Goal: Find specific page/section: Find specific page/section

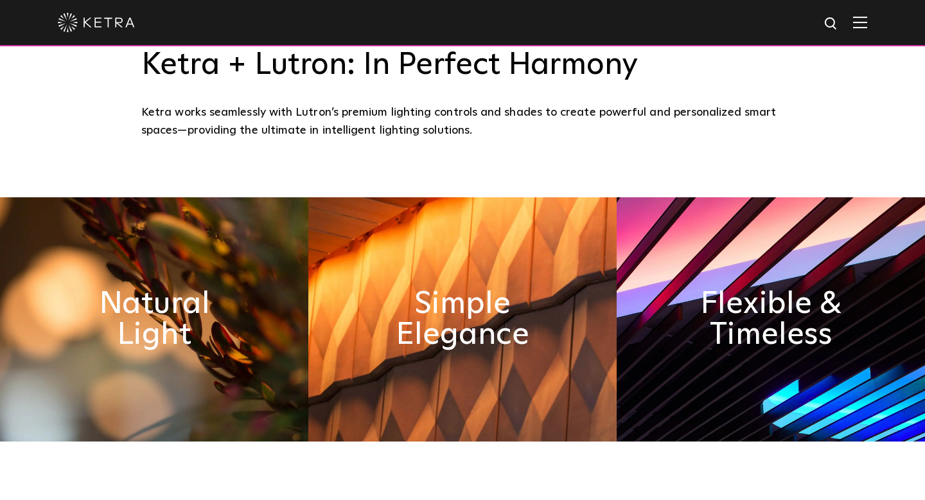
scroll to position [512, 0]
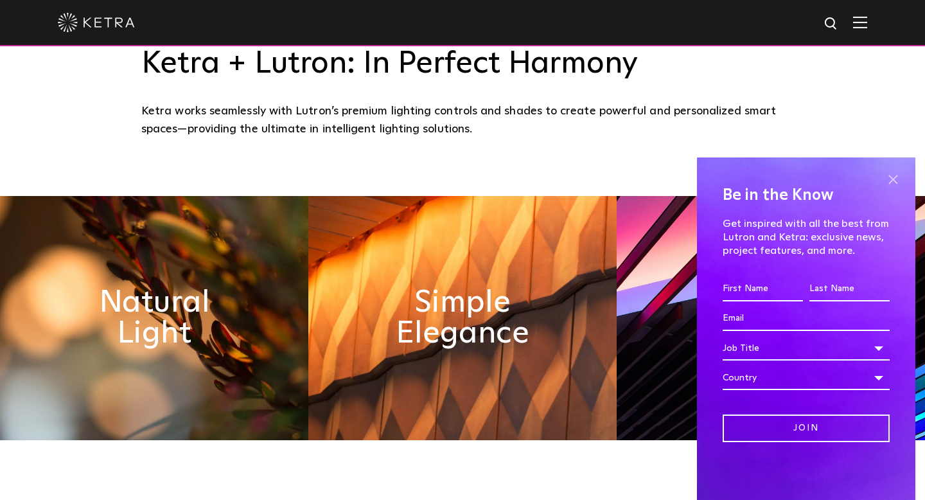
click at [892, 181] on span at bounding box center [892, 179] width 19 height 19
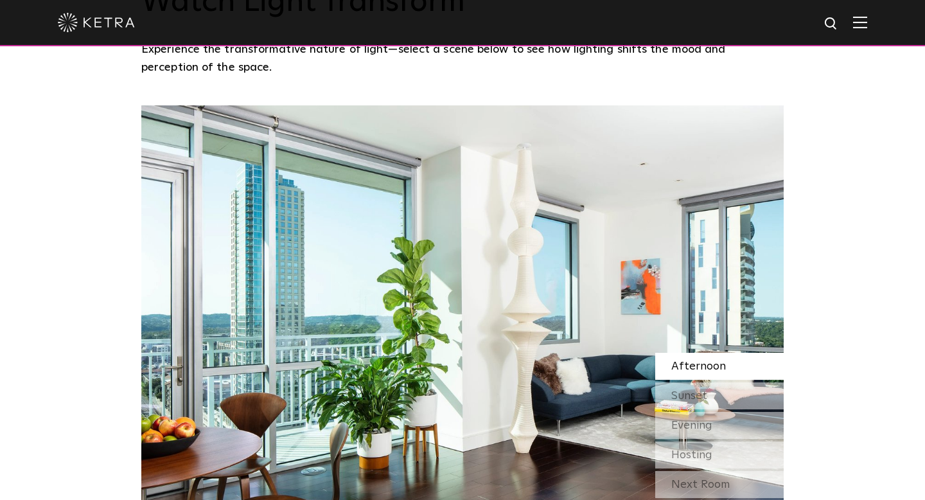
scroll to position [1045, 0]
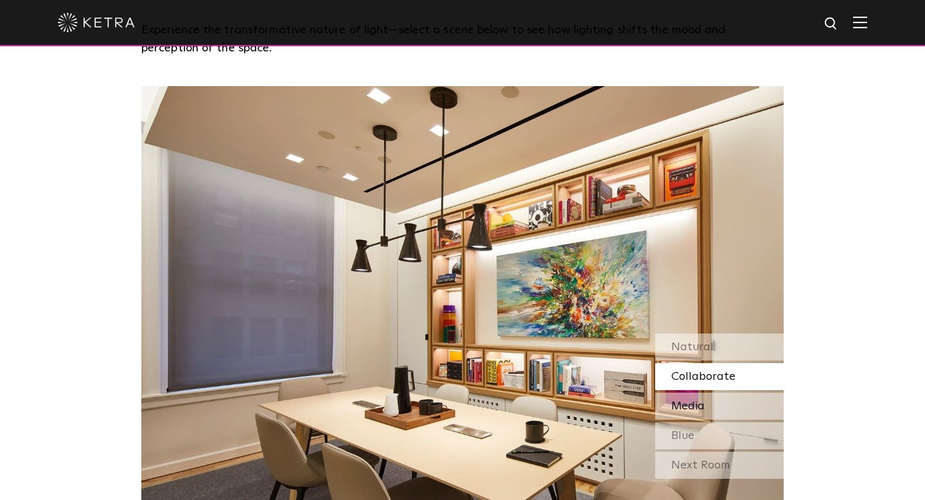
click at [716, 410] on div "Media" at bounding box center [719, 406] width 128 height 27
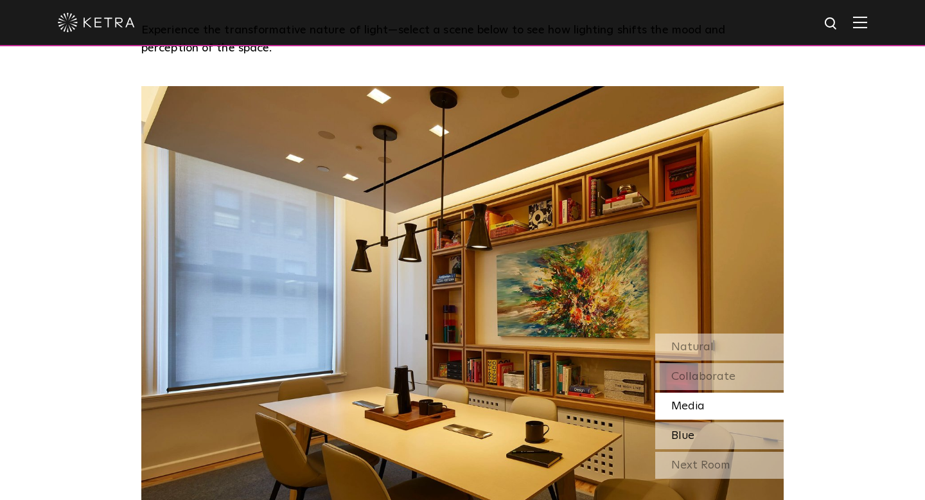
click at [716, 439] on div "Blue" at bounding box center [719, 435] width 128 height 27
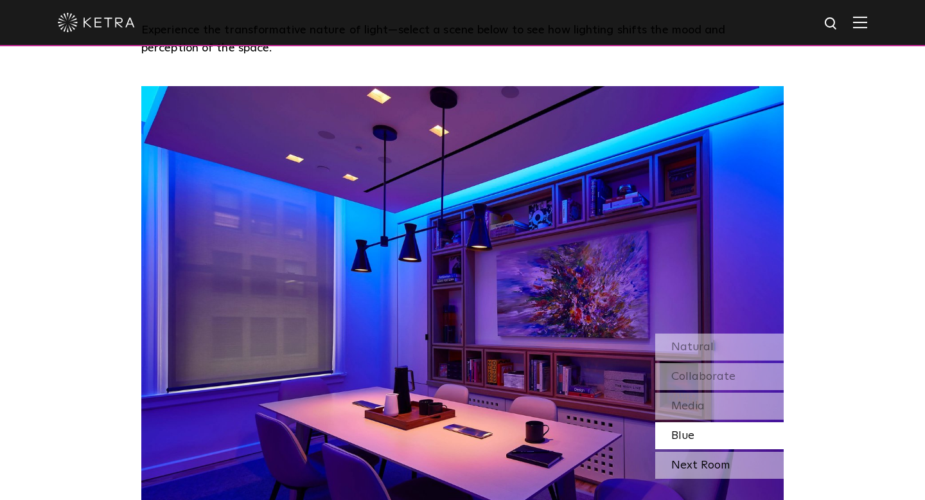
click at [716, 462] on div "Next Room" at bounding box center [719, 465] width 128 height 27
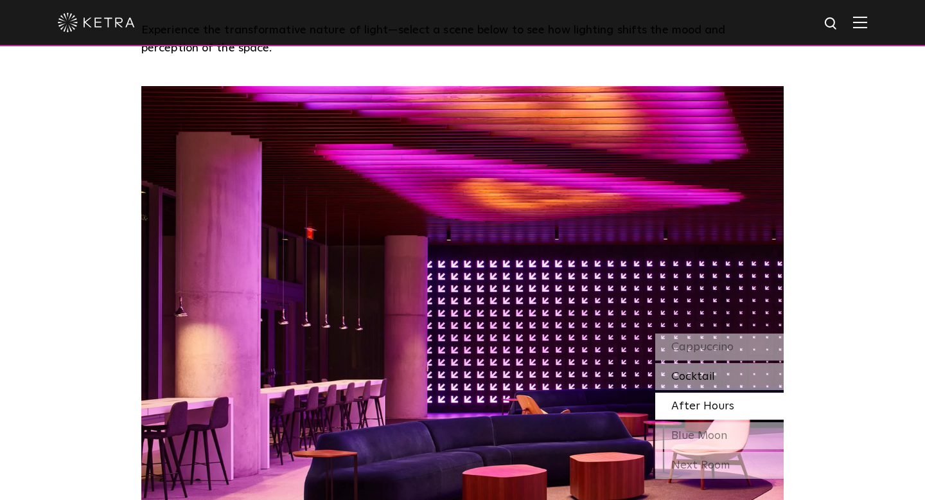
click at [718, 376] on div "Cocktail" at bounding box center [719, 376] width 128 height 27
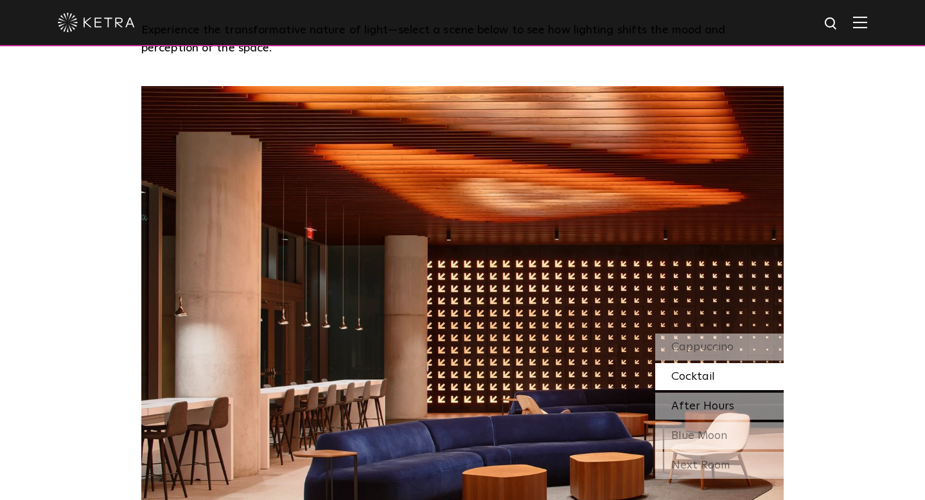
click at [720, 402] on span "After Hours" at bounding box center [702, 406] width 63 height 12
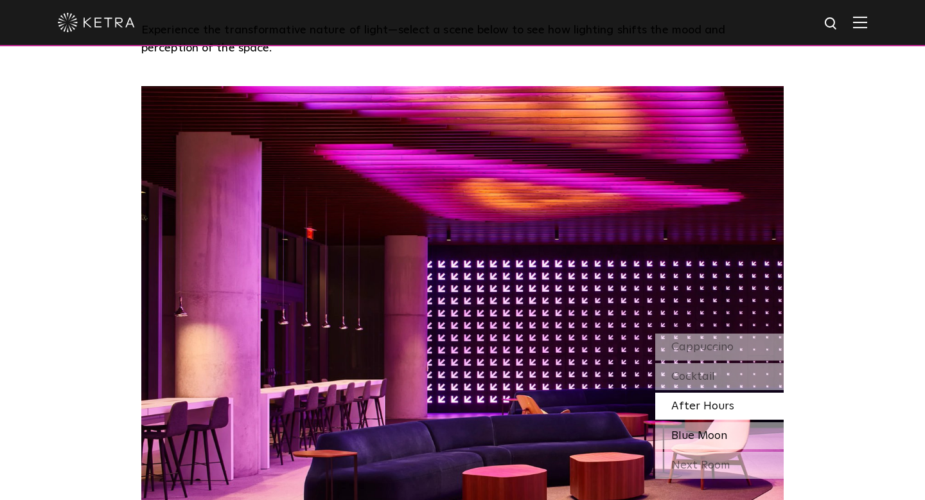
click at [719, 430] on span "Blue Moon" at bounding box center [699, 436] width 56 height 12
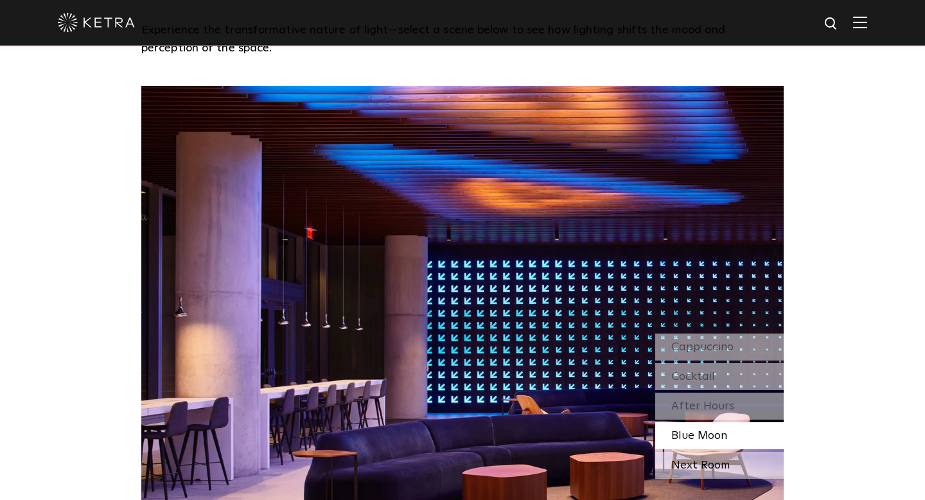
click at [716, 461] on div "Next Room" at bounding box center [719, 465] width 128 height 27
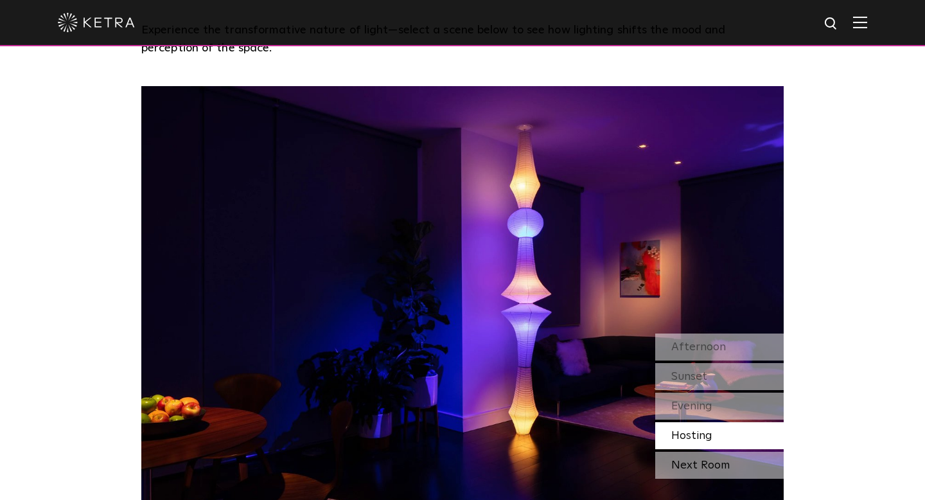
click at [711, 458] on div "Next Room" at bounding box center [719, 465] width 128 height 27
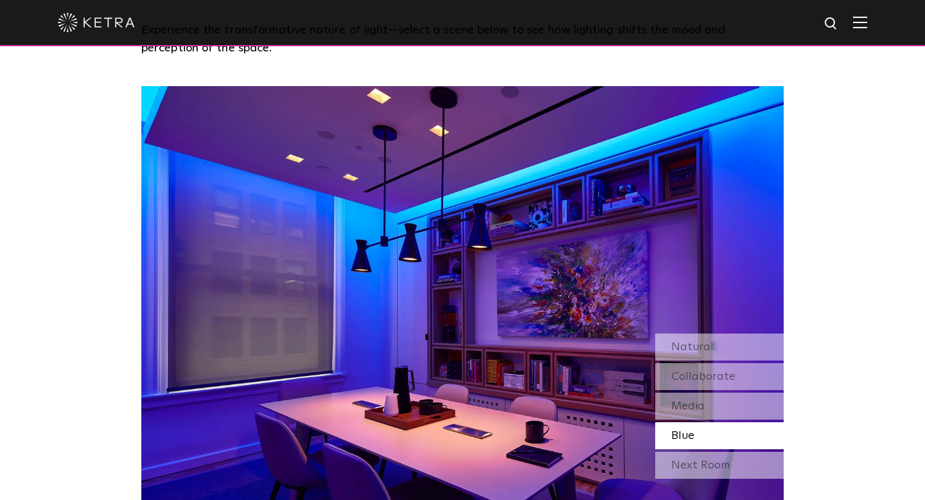
click at [711, 458] on div "Next Room" at bounding box center [719, 465] width 128 height 27
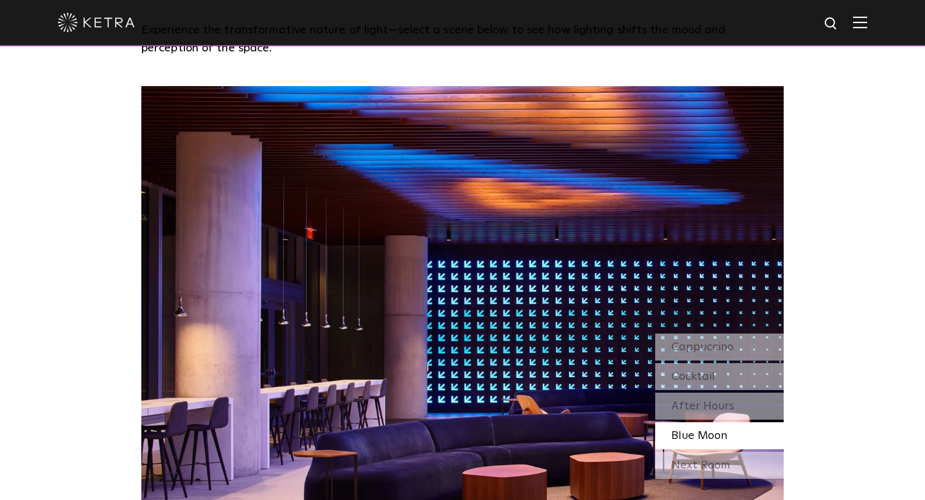
click at [711, 458] on div "Next Room" at bounding box center [719, 465] width 128 height 27
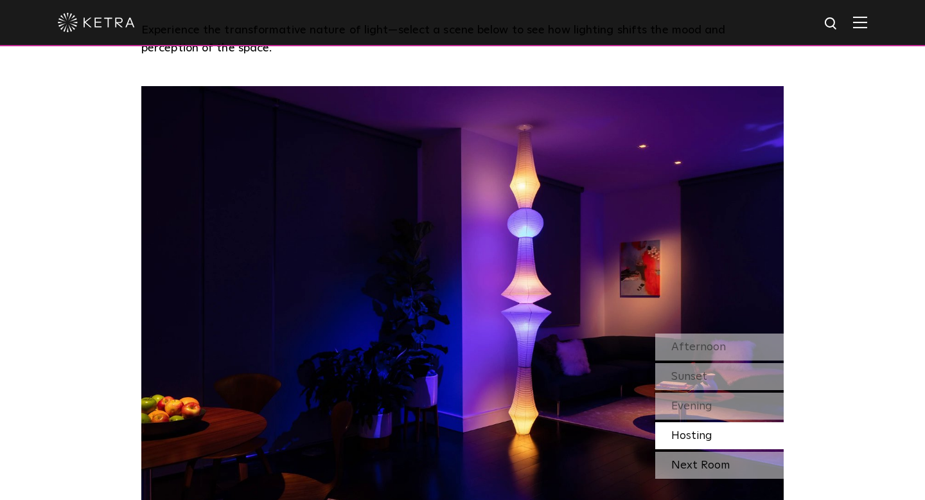
click at [711, 458] on div "Next Room" at bounding box center [719, 465] width 128 height 27
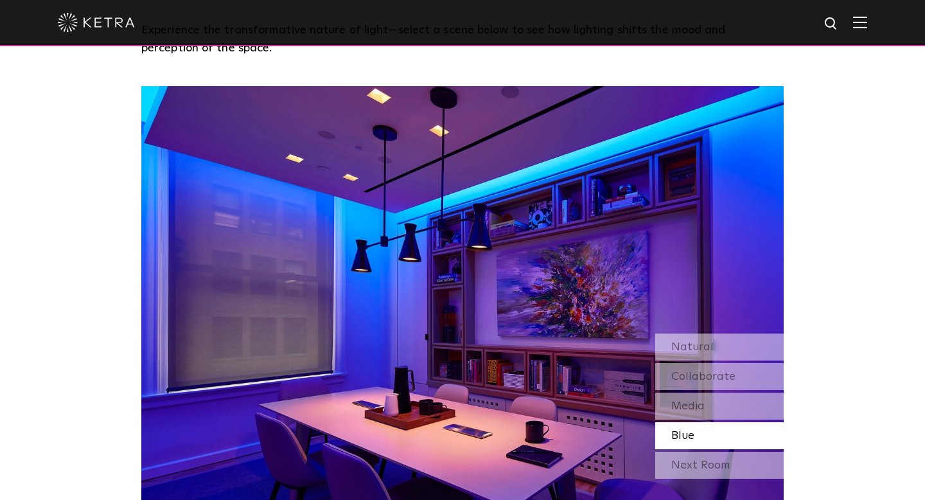
click at [711, 458] on div "Next Room" at bounding box center [719, 465] width 128 height 27
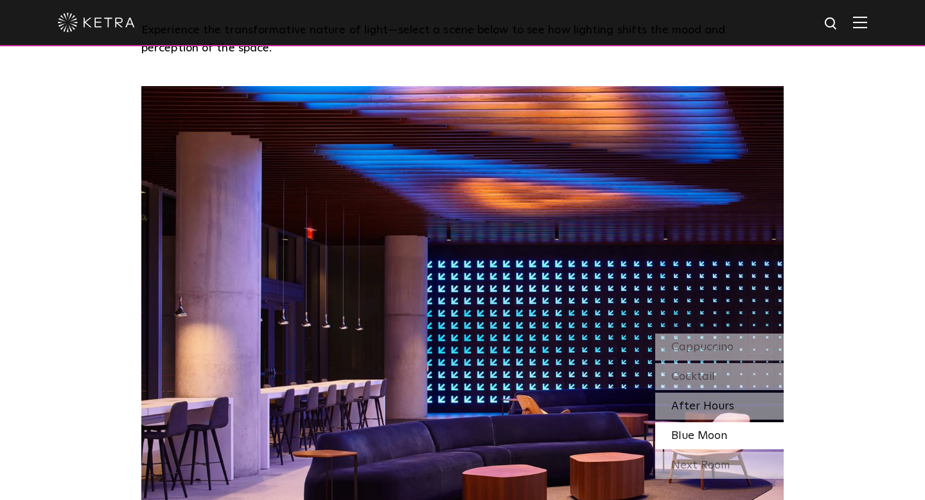
click at [705, 406] on span "After Hours" at bounding box center [702, 406] width 63 height 12
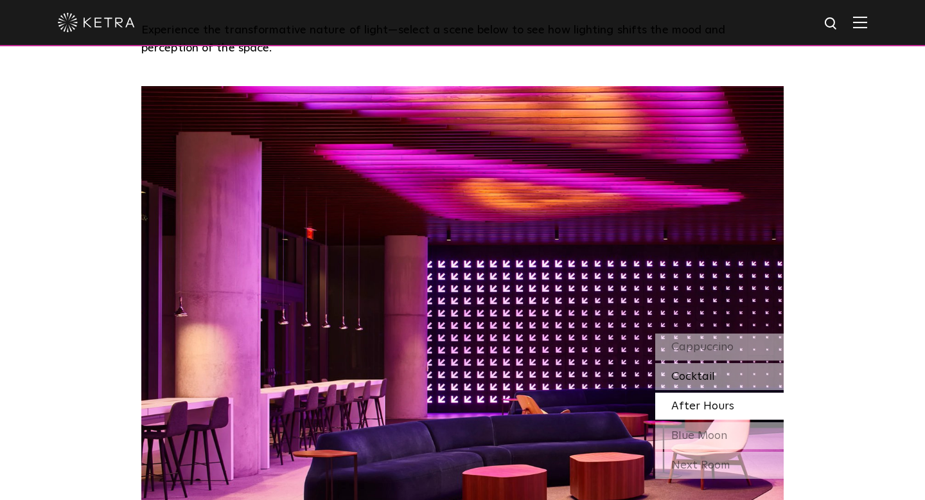
click at [705, 373] on span "Cocktail" at bounding box center [693, 377] width 44 height 12
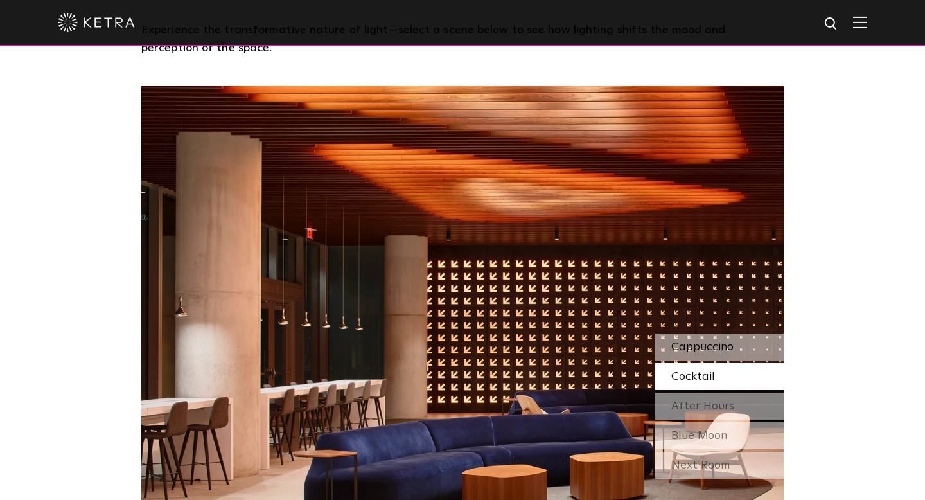
click at [704, 348] on span "Cappuccino" at bounding box center [702, 347] width 62 height 12
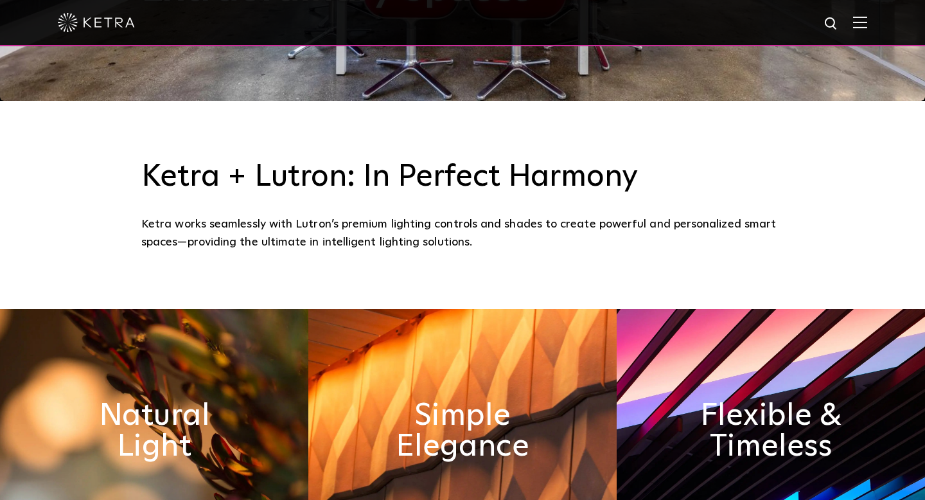
scroll to position [0, 0]
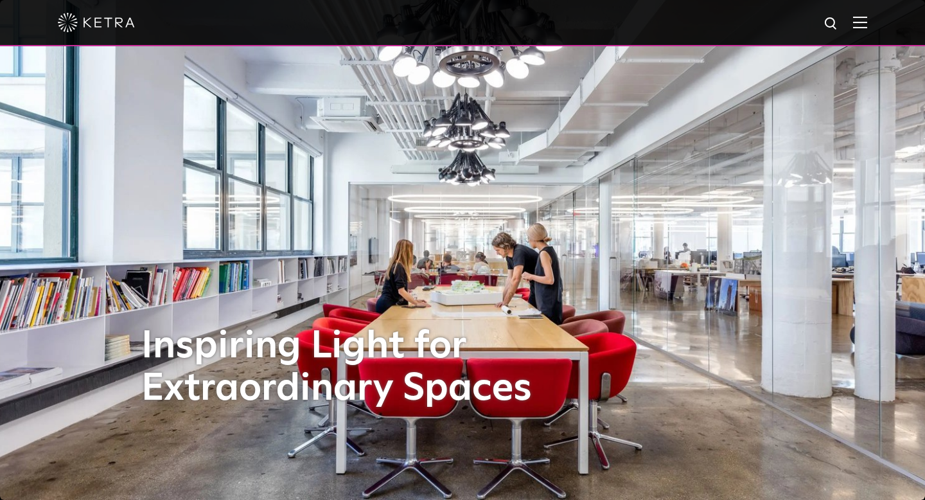
click at [859, 18] on img at bounding box center [860, 22] width 14 height 12
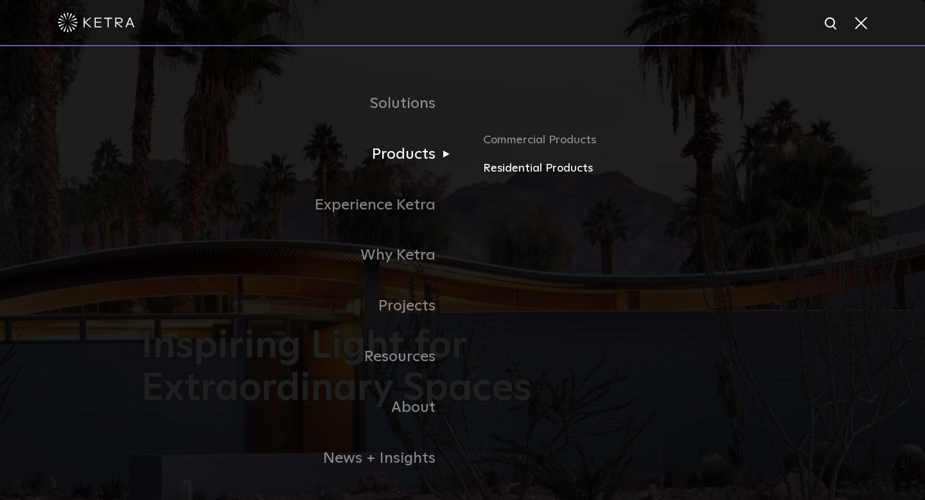
click at [551, 162] on link "Residential Products" at bounding box center [633, 168] width 301 height 19
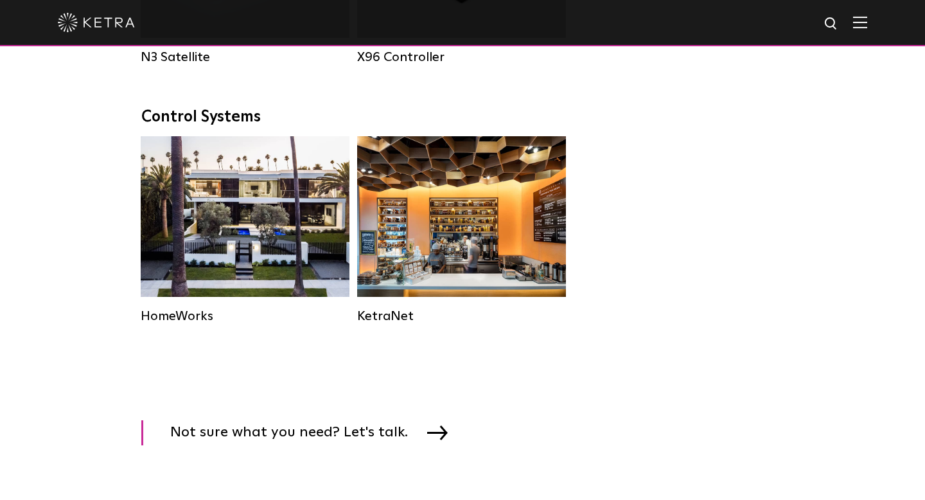
scroll to position [1577, 0]
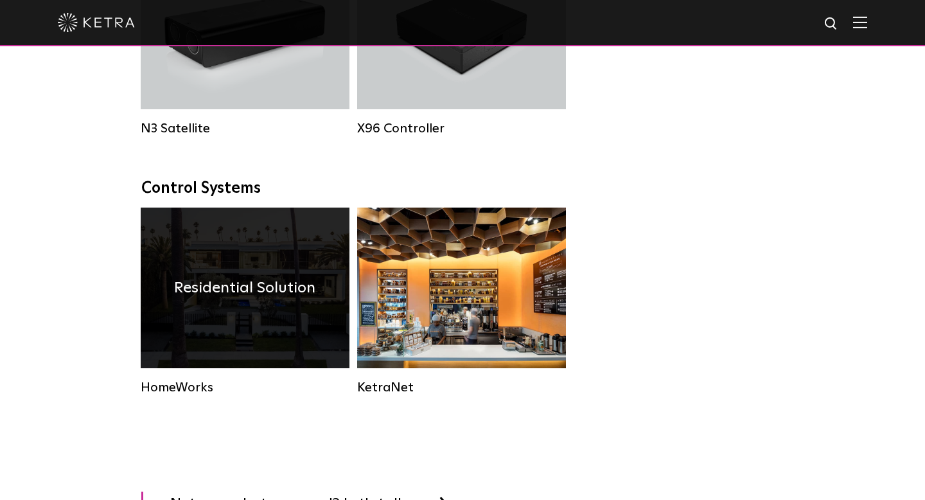
click at [296, 333] on div "Residential Solution" at bounding box center [245, 288] width 209 height 161
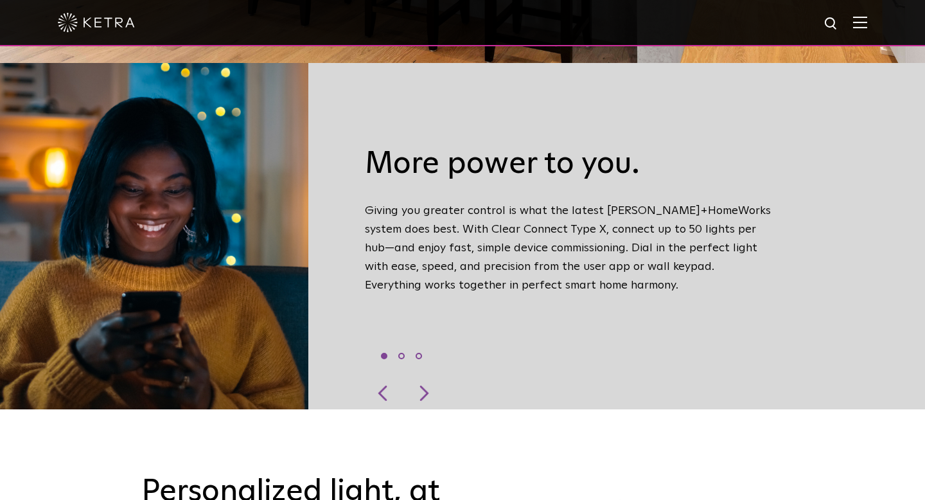
scroll to position [438, 0]
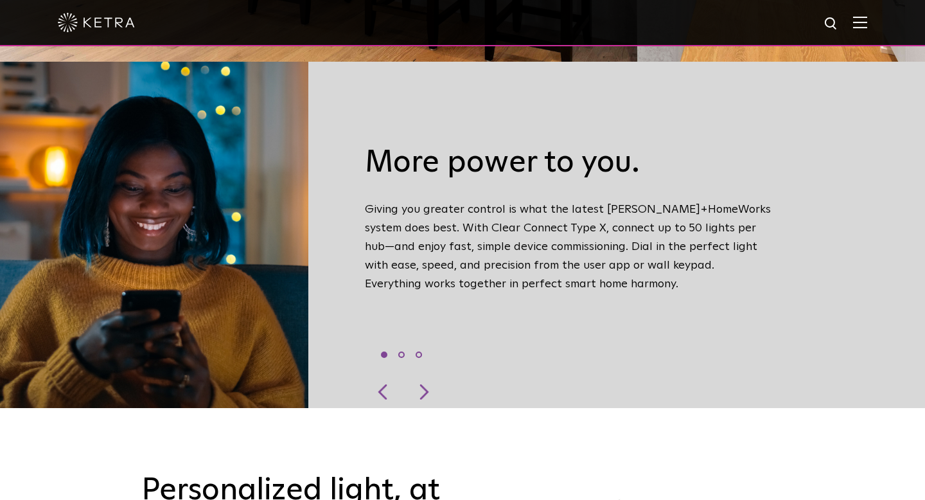
click at [340, 319] on div "More power to you. Giving you greater control is what the latest Ketra+HomeWork…" at bounding box center [462, 235] width 668 height 310
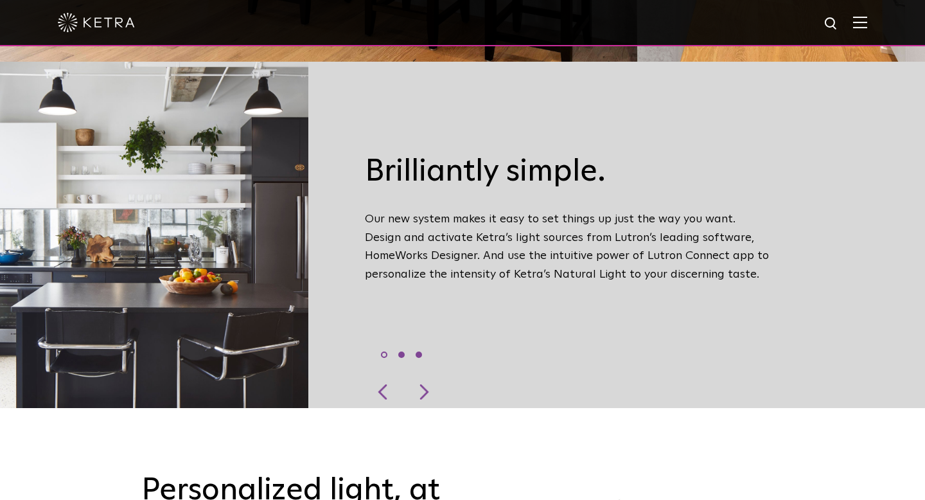
click at [420, 351] on li "3" at bounding box center [419, 354] width 6 height 6
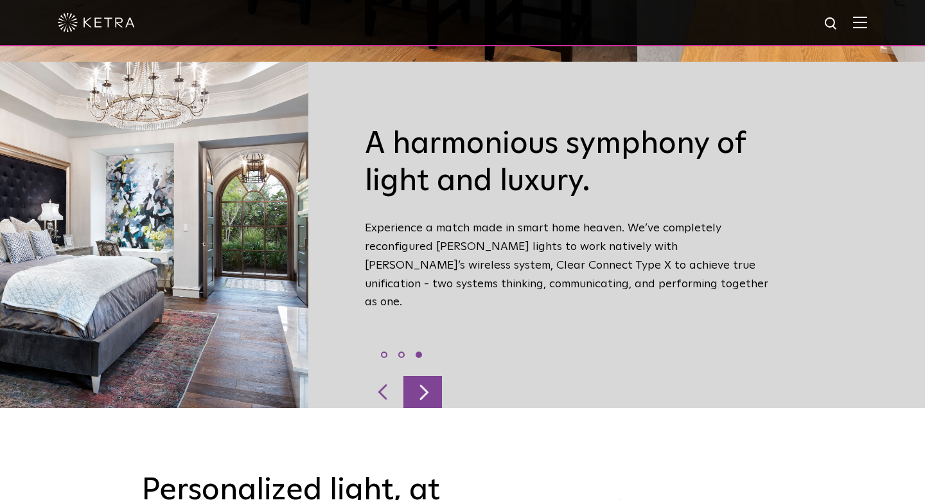
click at [426, 376] on div at bounding box center [422, 392] width 39 height 32
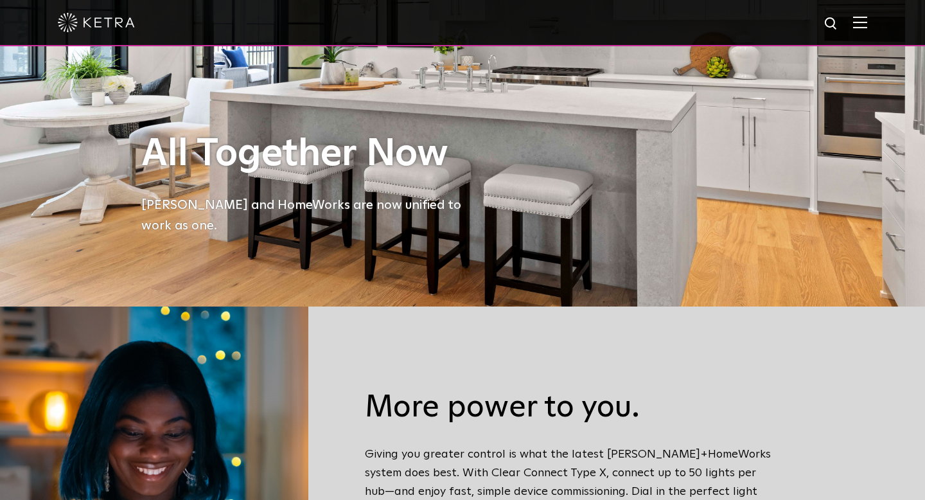
scroll to position [0, 0]
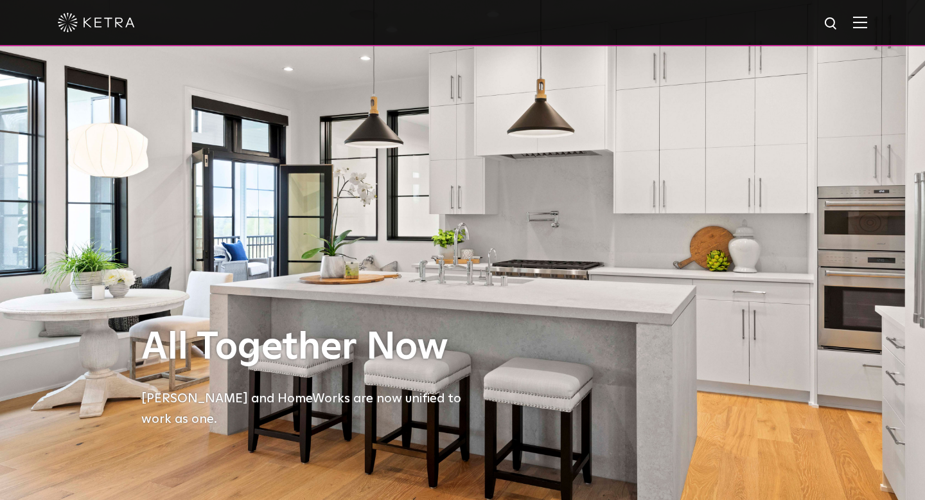
click at [857, 17] on img at bounding box center [860, 22] width 14 height 12
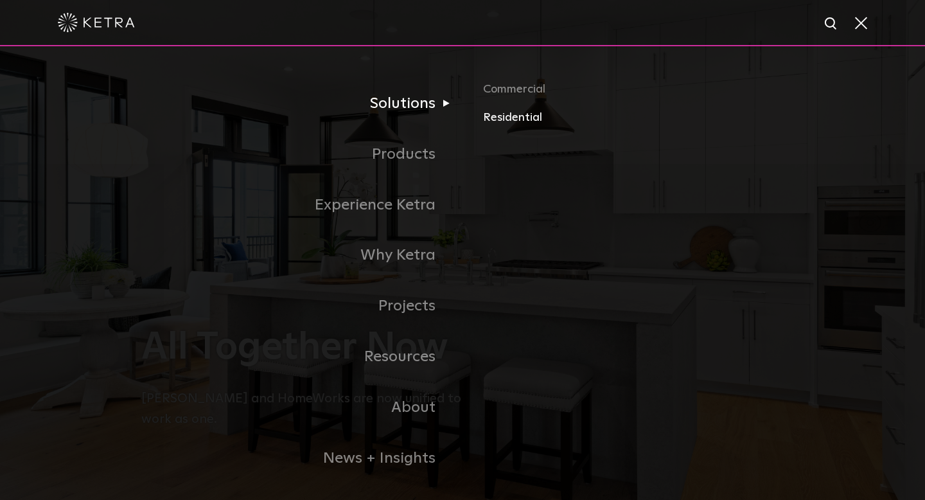
click at [515, 121] on link "Residential" at bounding box center [633, 118] width 301 height 19
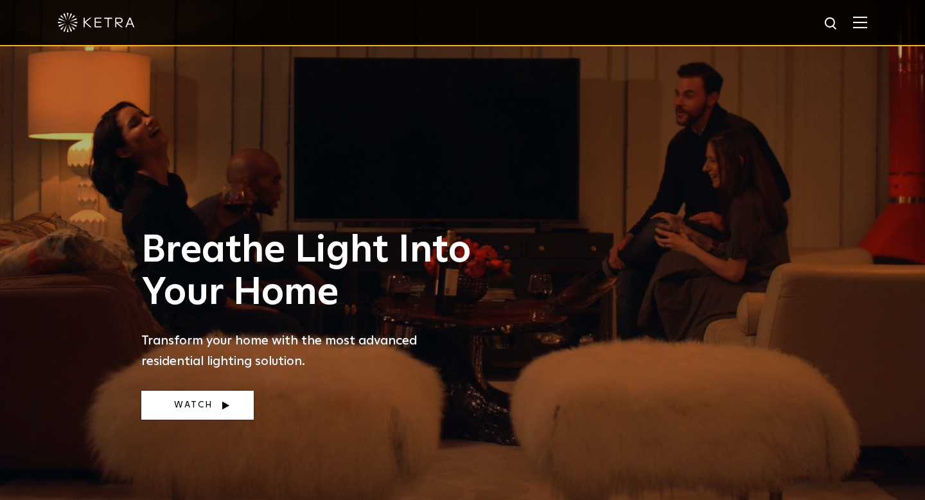
click at [189, 398] on link "Watch" at bounding box center [197, 405] width 112 height 29
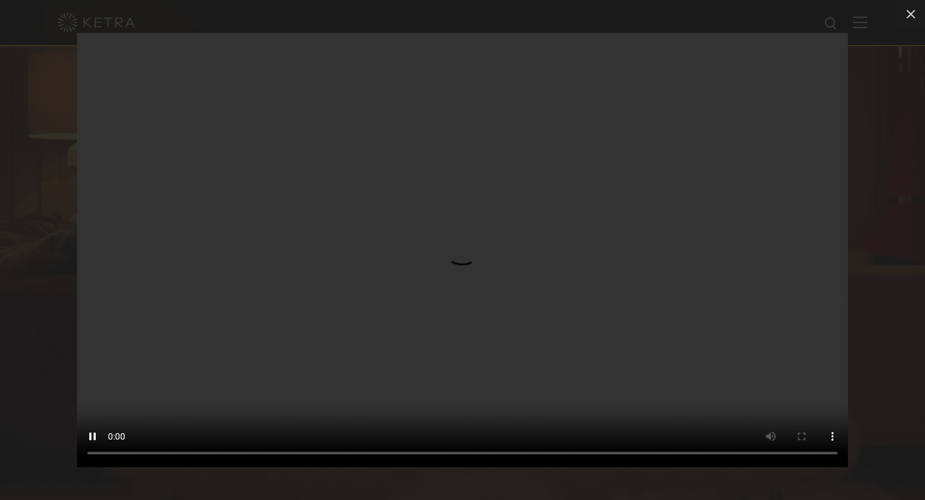
click at [888, 305] on div "Your browser doesn't support HTML5 video" at bounding box center [462, 250] width 925 height 500
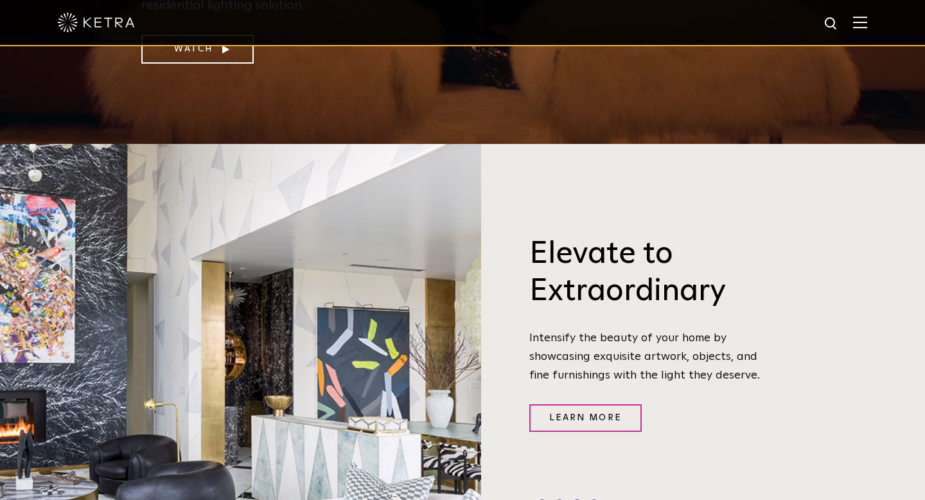
scroll to position [184, 0]
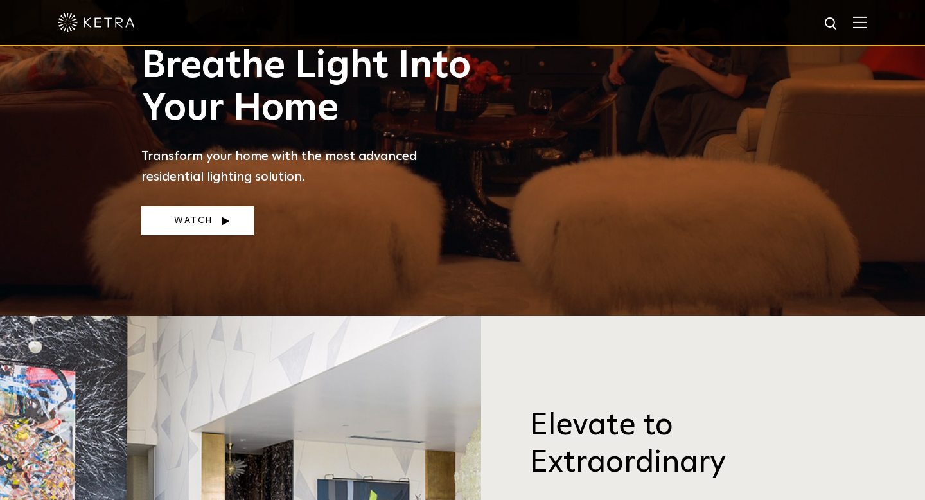
click at [175, 225] on link "Watch" at bounding box center [197, 220] width 112 height 29
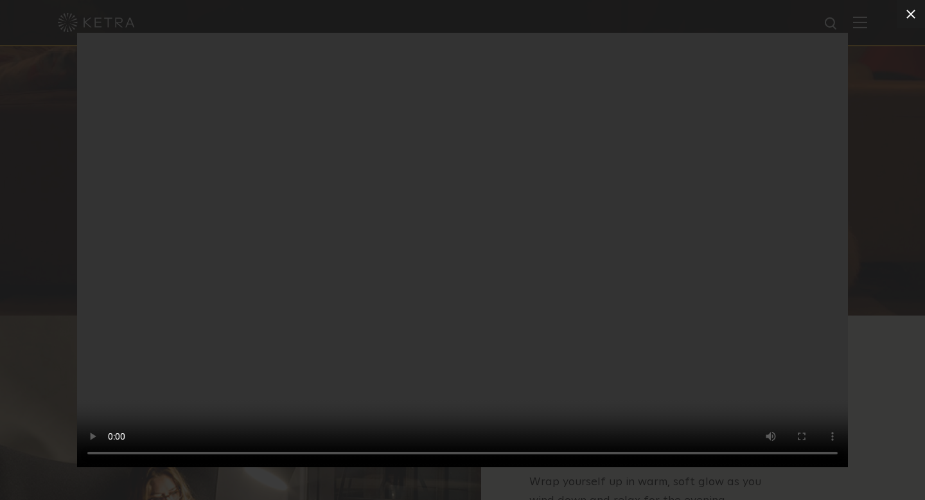
click at [908, 12] on icon at bounding box center [910, 13] width 15 height 15
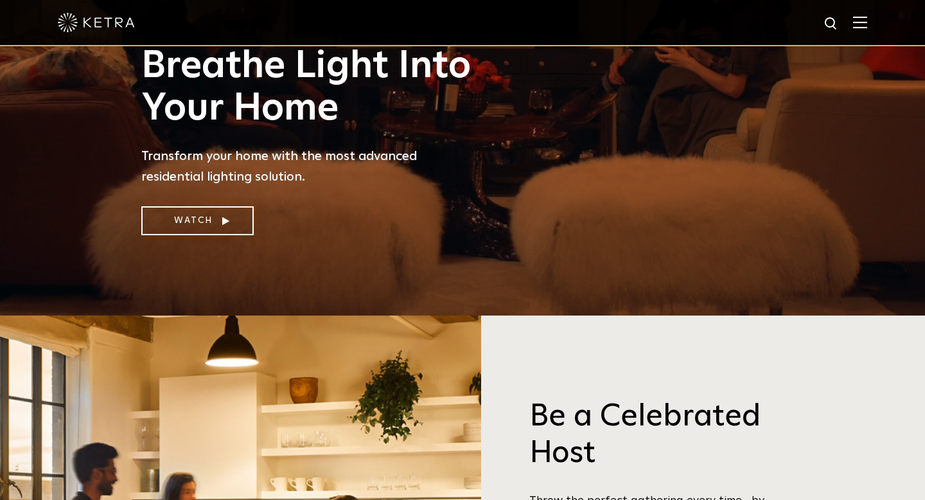
click at [862, 17] on img at bounding box center [860, 22] width 14 height 12
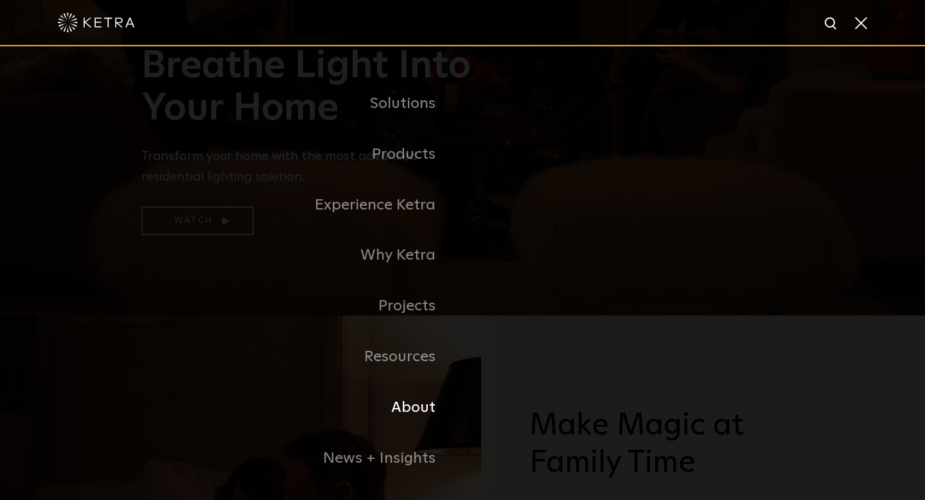
click at [410, 407] on link "About" at bounding box center [301, 407] width 321 height 51
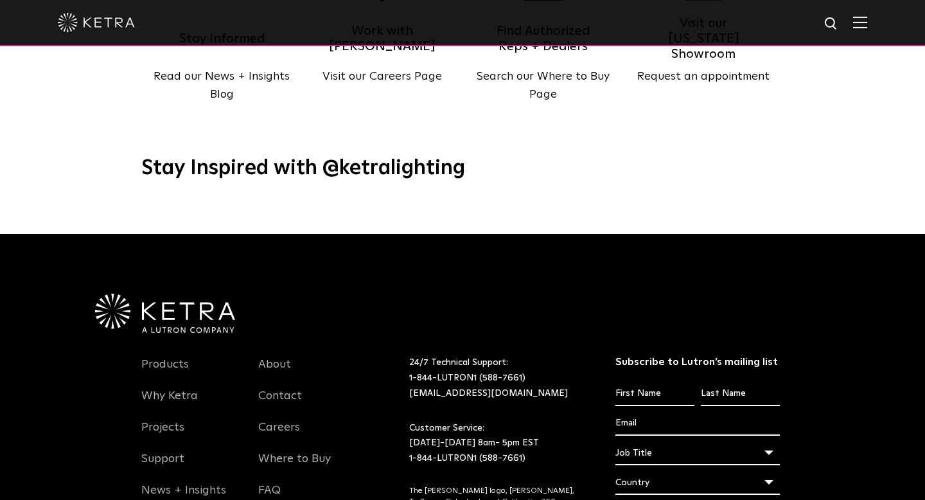
scroll to position [1653, 0]
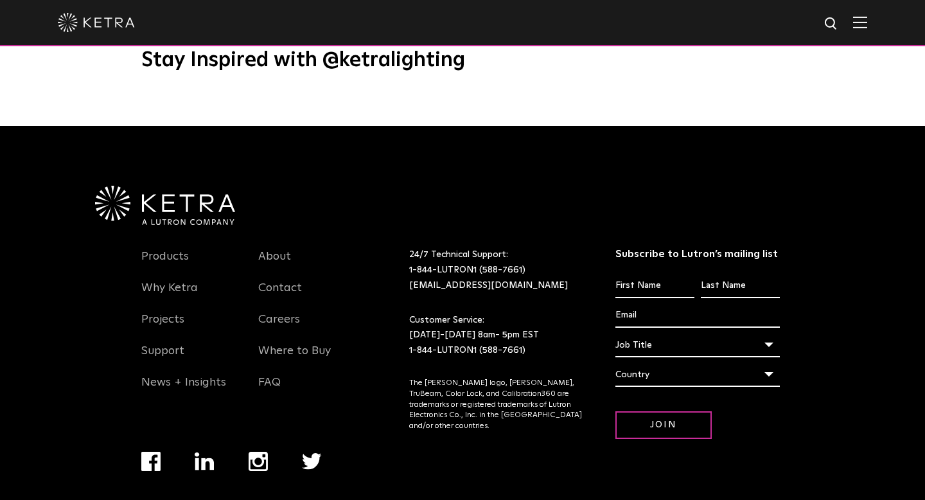
click at [679, 362] on div "Country" at bounding box center [698, 374] width 165 height 24
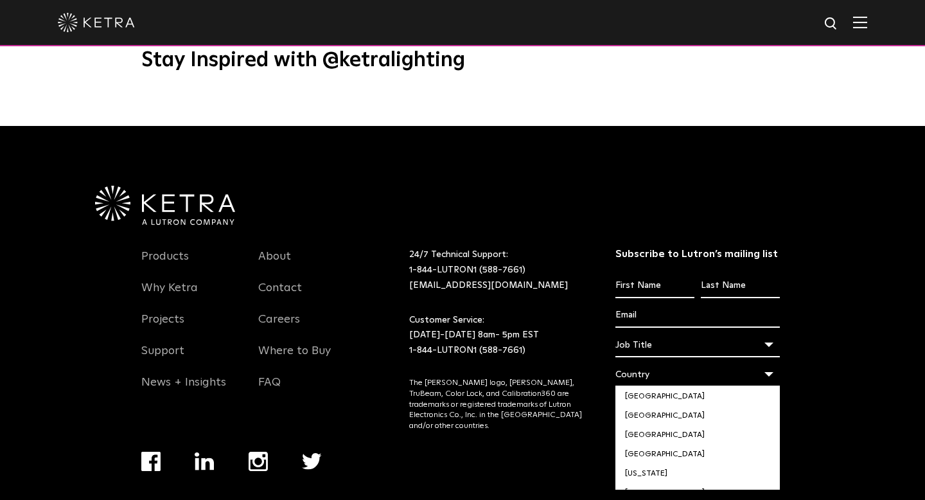
click at [544, 313] on p "Customer Service: [DATE]-[DATE] 8am- 5pm EST 1-844-LUTRON1 (588-7661)" at bounding box center [496, 336] width 174 height 46
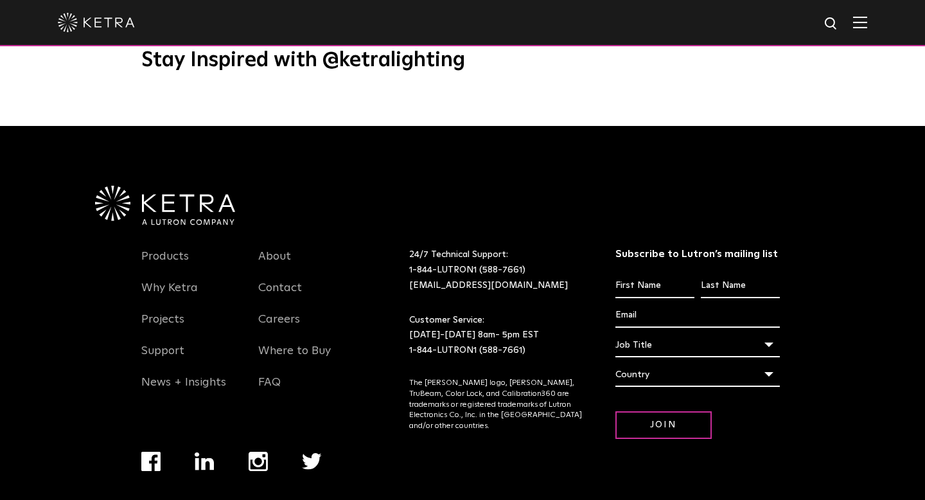
click at [253, 169] on div at bounding box center [462, 176] width 745 height 100
click at [821, 225] on div "Products Why [PERSON_NAME] Projects Support News + Insights About Contact Caree…" at bounding box center [462, 364] width 745 height 278
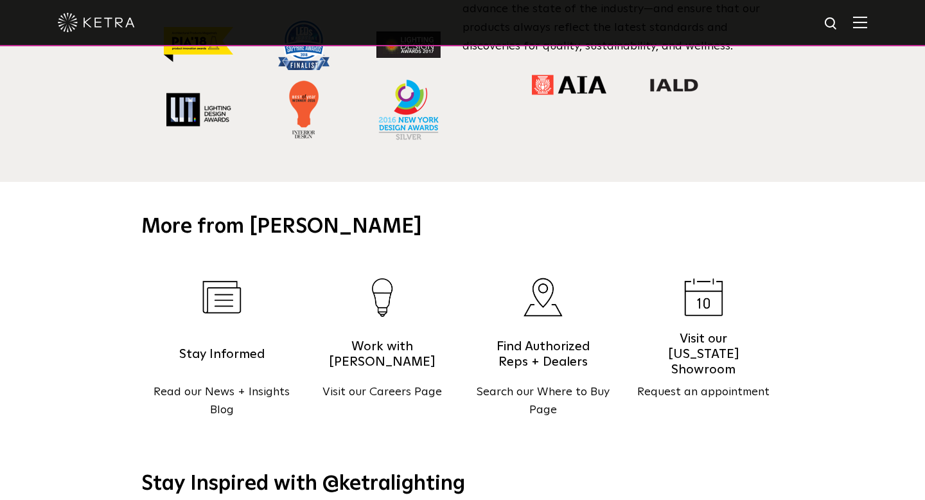
scroll to position [1231, 0]
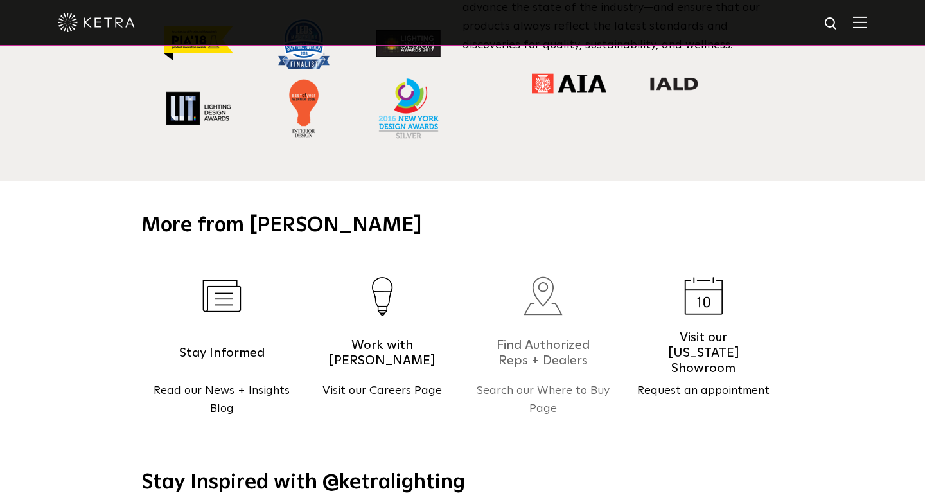
click at [552, 338] on h5 "Find Authorized Reps + Dealers" at bounding box center [542, 353] width 109 height 32
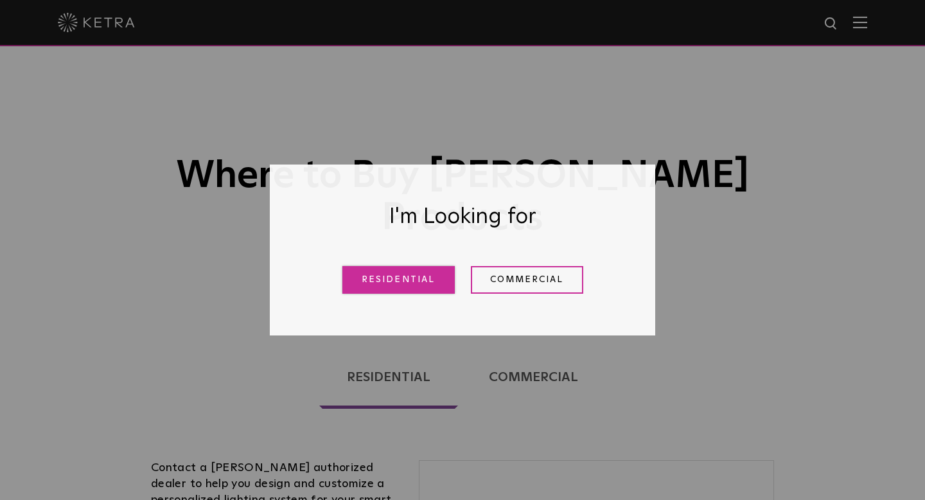
click at [406, 287] on link "Residential" at bounding box center [398, 280] width 112 height 28
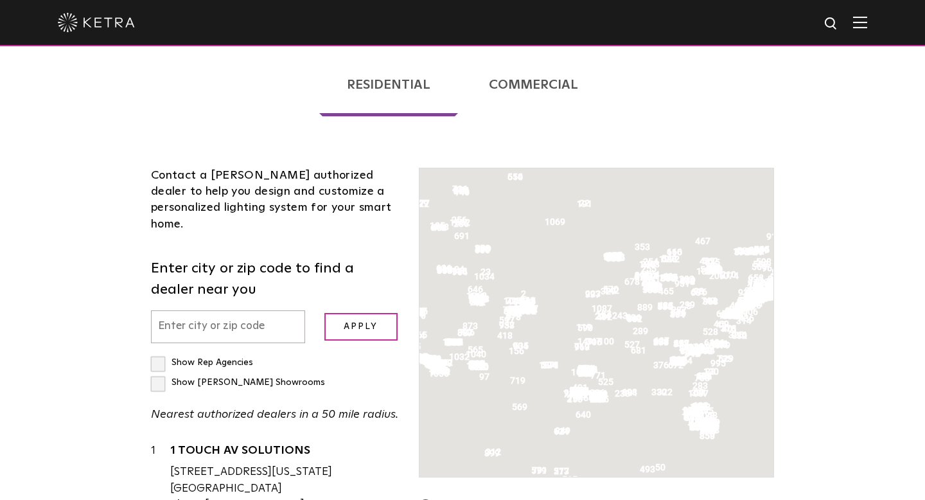
scroll to position [328, 0]
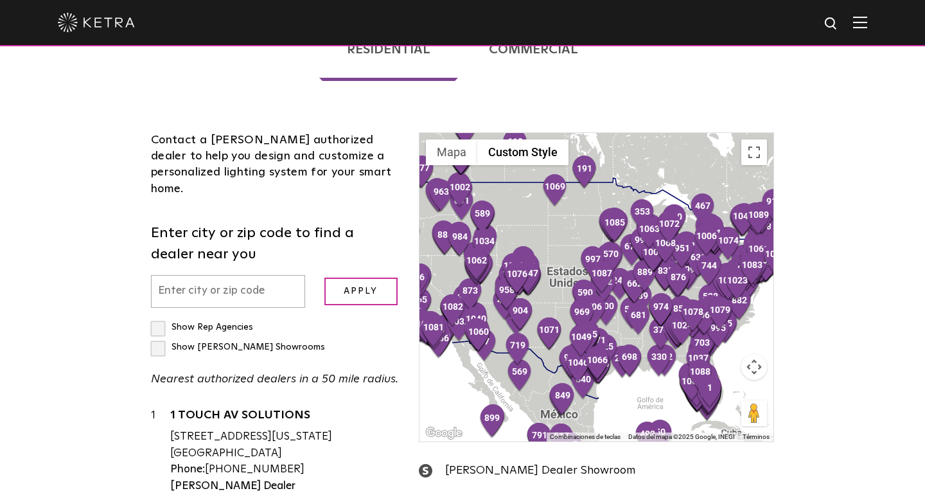
click at [180, 275] on input "text" at bounding box center [228, 291] width 154 height 33
type input "53340"
click at [324, 278] on input "Apply" at bounding box center [360, 292] width 73 height 28
click at [371, 278] on input "Apply" at bounding box center [360, 292] width 73 height 28
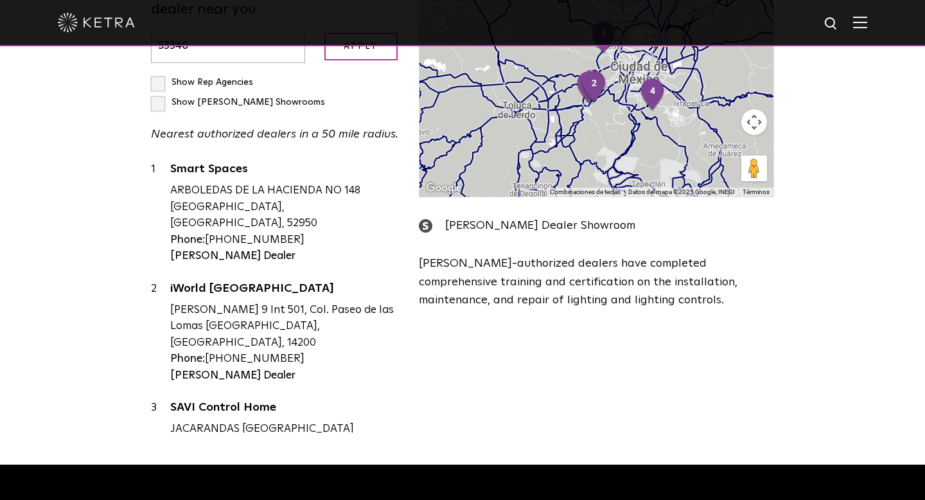
scroll to position [580, 0]
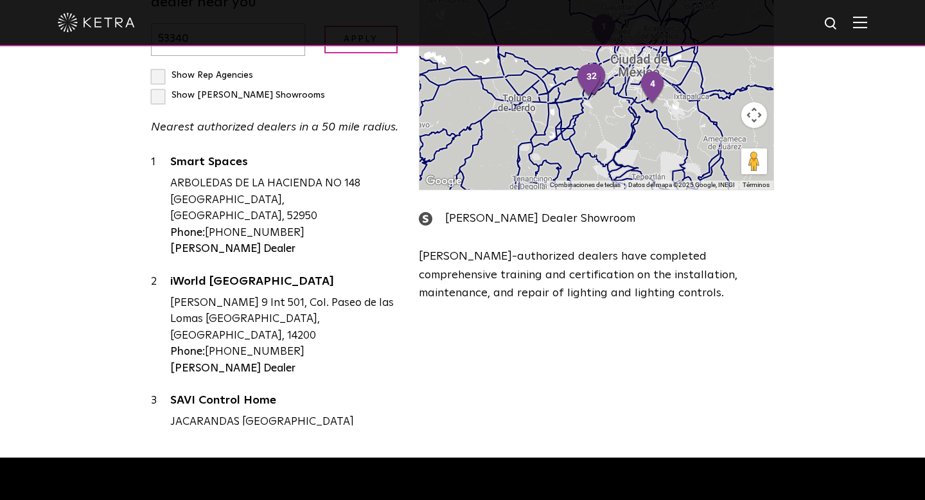
click at [479, 209] on div "Ketra Dealer Showroom" at bounding box center [596, 218] width 355 height 19
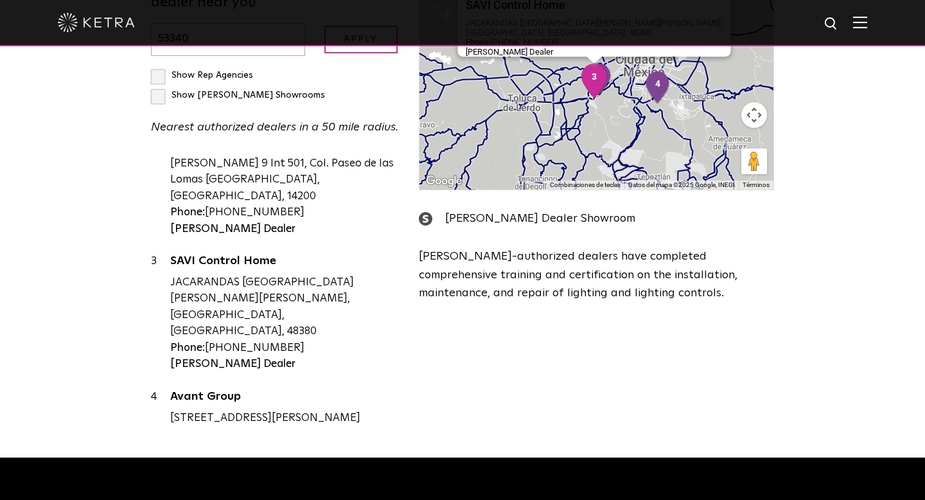
scroll to position [0, 0]
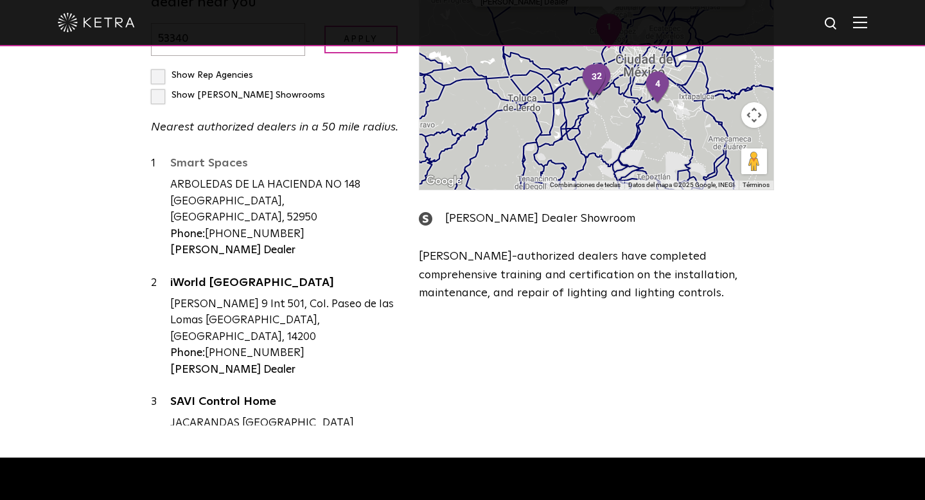
click at [206, 157] on link "Smart Spaces" at bounding box center [284, 165] width 229 height 16
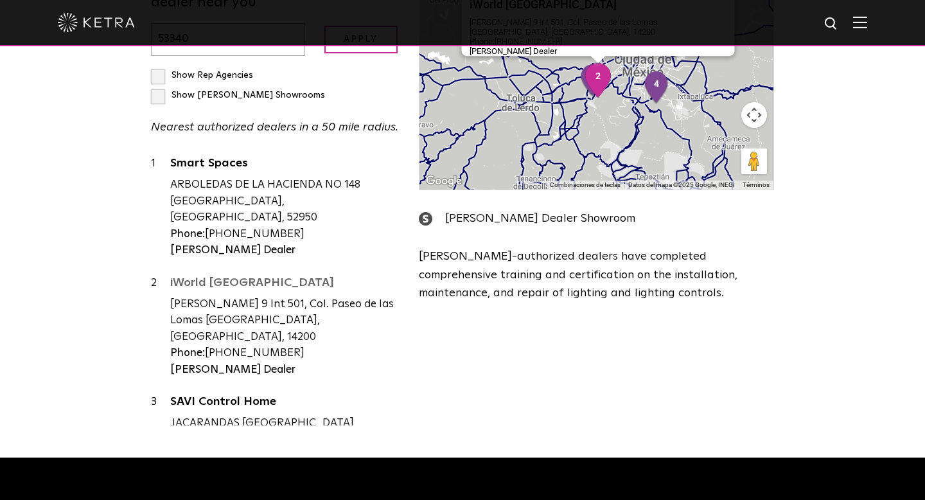
click at [217, 277] on link "iWorld Mexico" at bounding box center [284, 285] width 229 height 16
